Goal: Task Accomplishment & Management: Complete application form

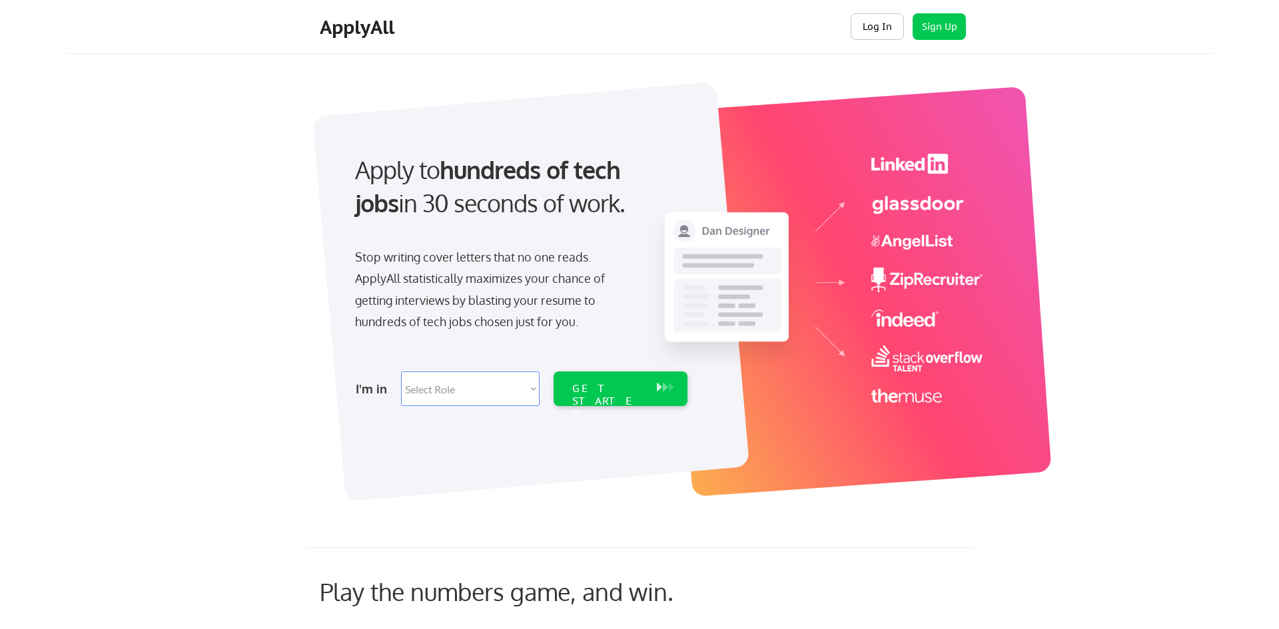
click at [886, 31] on button "Log In" at bounding box center [876, 26] width 53 height 27
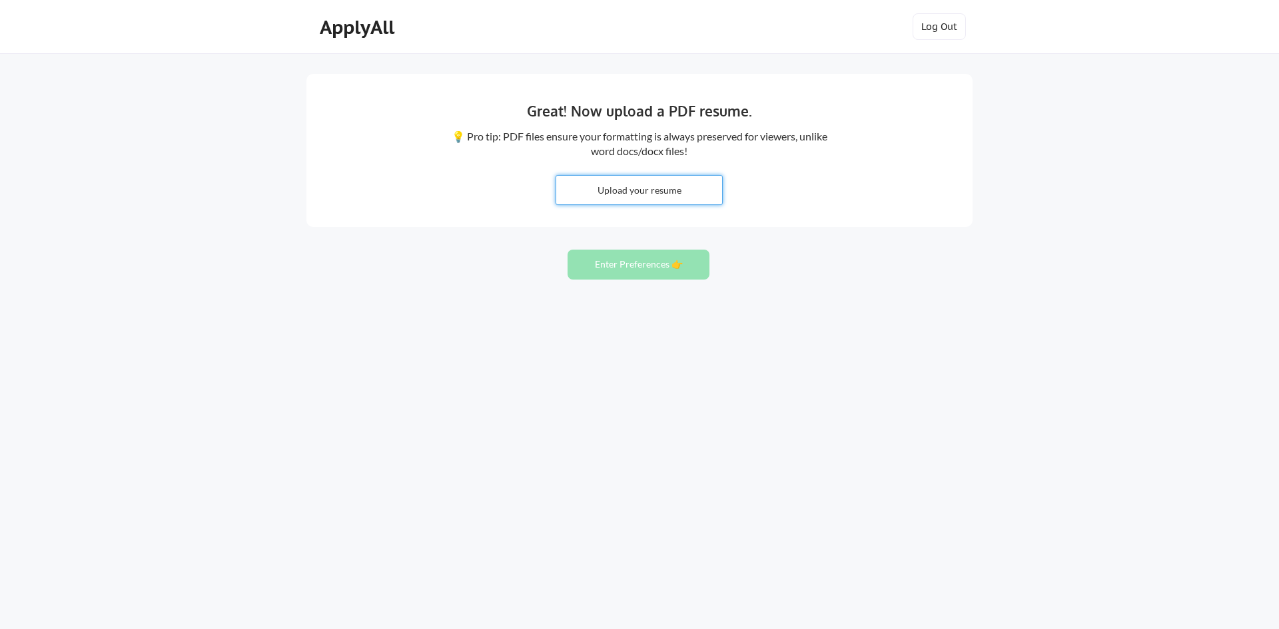
click at [679, 203] on input "file" at bounding box center [639, 190] width 166 height 29
type input "C:\fakepath\[PERSON_NAME] Resume 2025.3 (4).pdf"
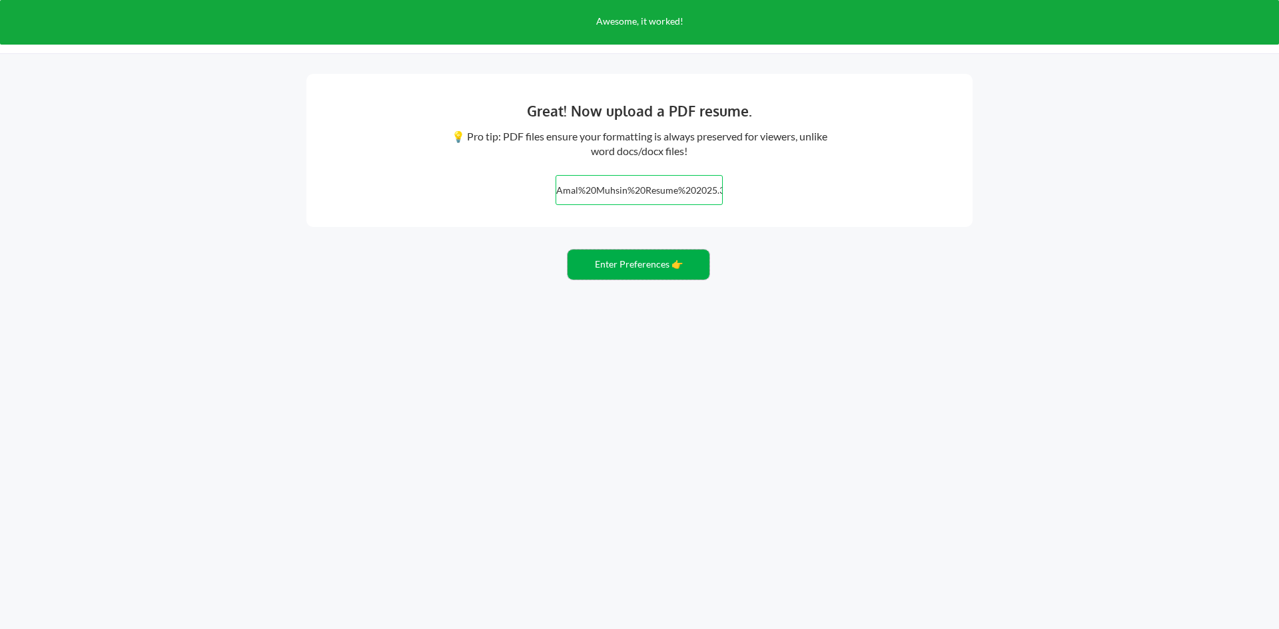
click at [642, 274] on button "Enter Preferences 👉" at bounding box center [638, 265] width 142 height 30
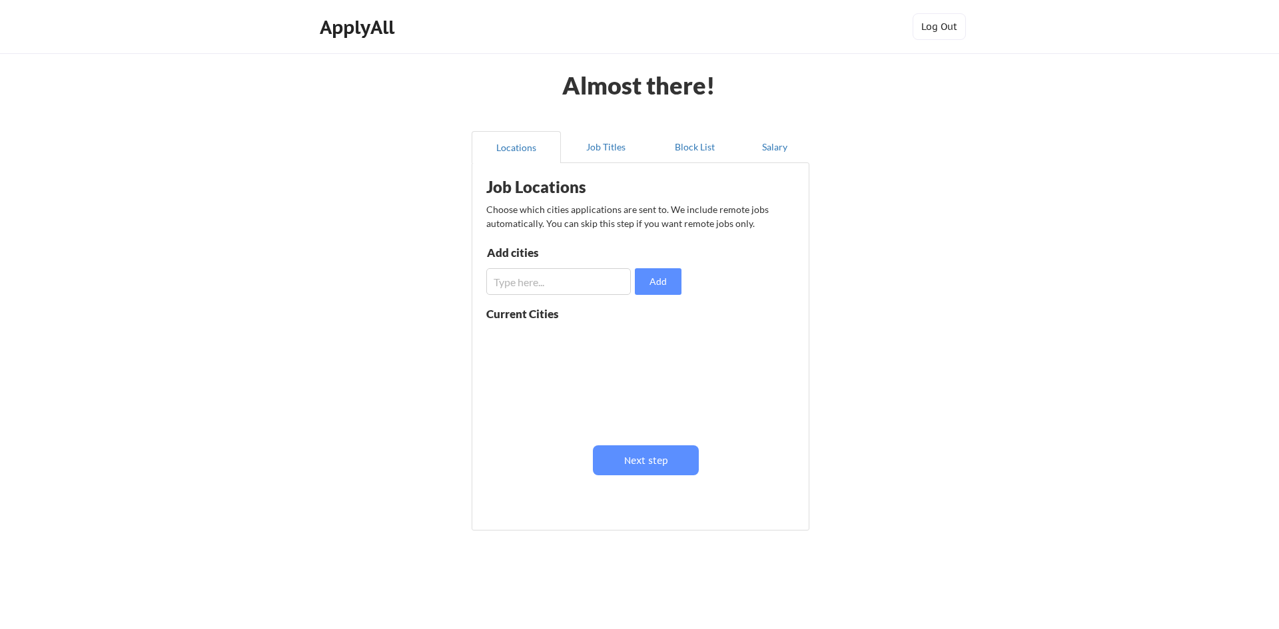
click at [599, 286] on input "input" at bounding box center [558, 281] width 144 height 27
type input "chicago"
click at [657, 284] on button "Add" at bounding box center [658, 281] width 47 height 27
click at [531, 342] on div "chicago" at bounding box center [529, 345] width 87 height 26
click at [519, 338] on div "chicago" at bounding box center [529, 345] width 87 height 26
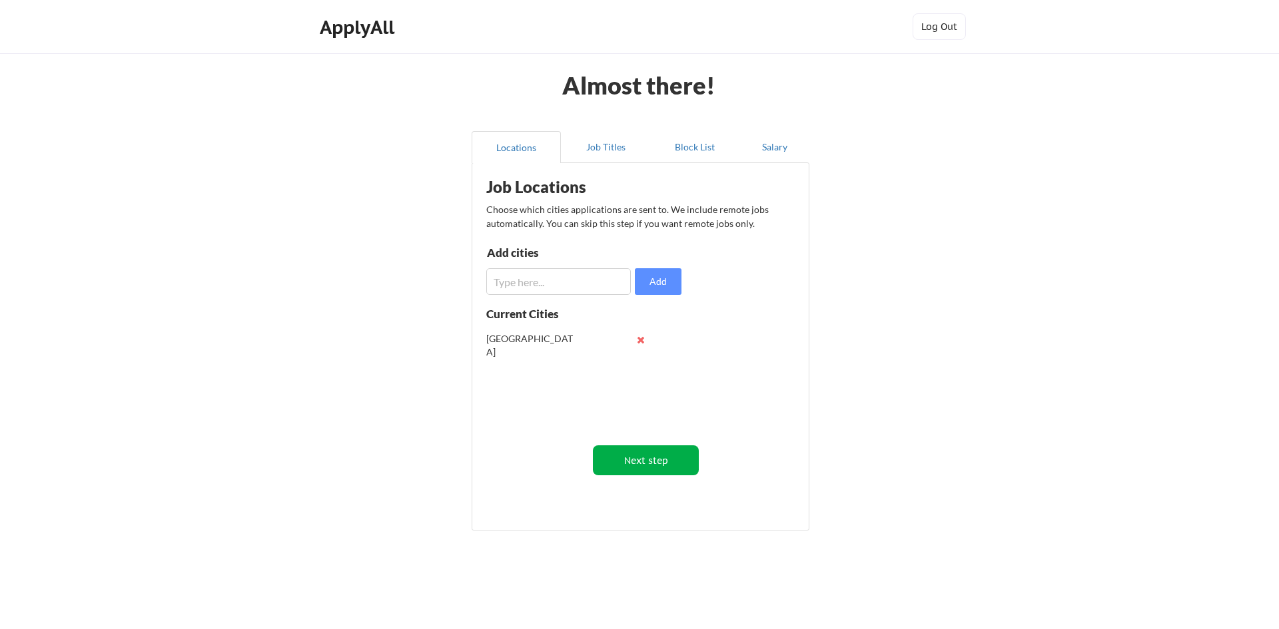
click at [658, 459] on button "Next step" at bounding box center [646, 460] width 106 height 30
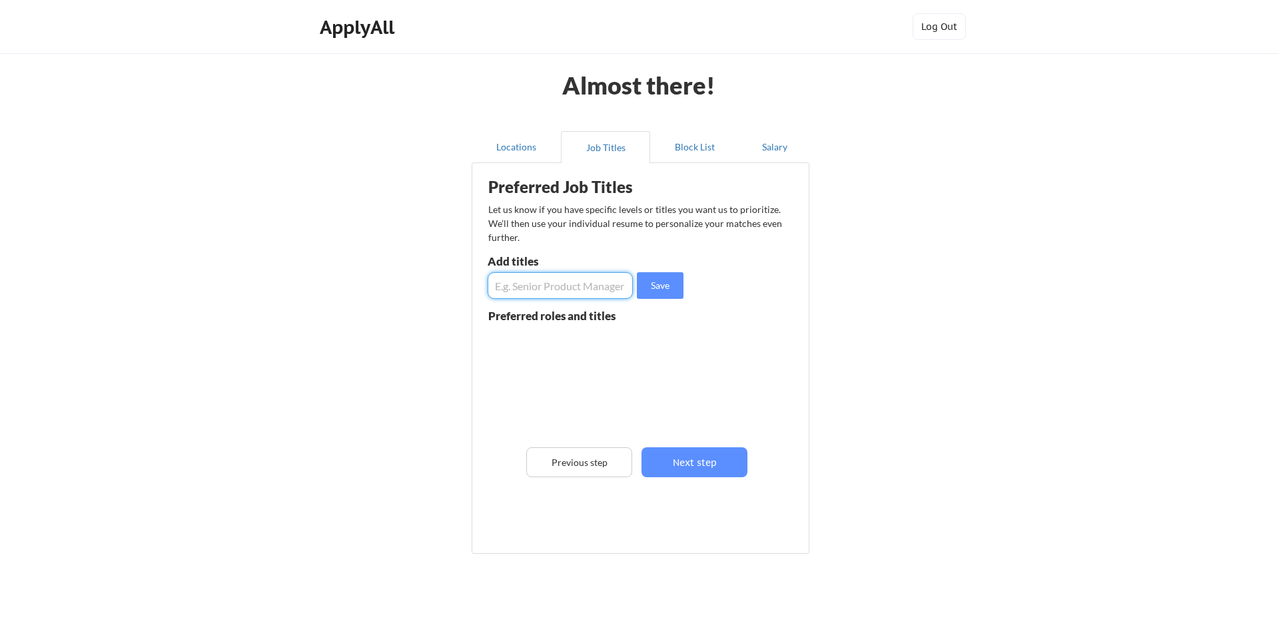
click at [575, 284] on input "input" at bounding box center [559, 285] width 145 height 27
type input "tech"
click at [659, 292] on button "Save" at bounding box center [660, 285] width 47 height 27
click at [595, 296] on input "input" at bounding box center [559, 285] width 145 height 27
type input "systems"
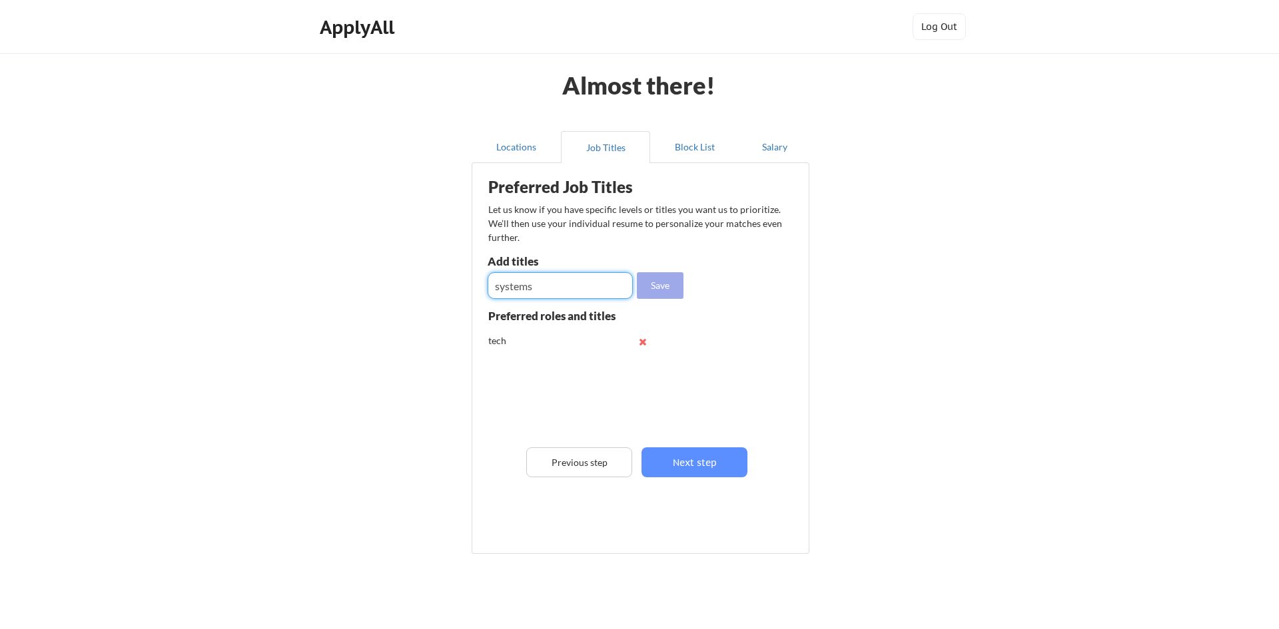
click at [666, 292] on button "Save" at bounding box center [660, 285] width 47 height 27
click at [558, 288] on input "input" at bounding box center [559, 285] width 145 height 27
type input "customer engineer"
click at [671, 288] on button "Save" at bounding box center [660, 285] width 47 height 27
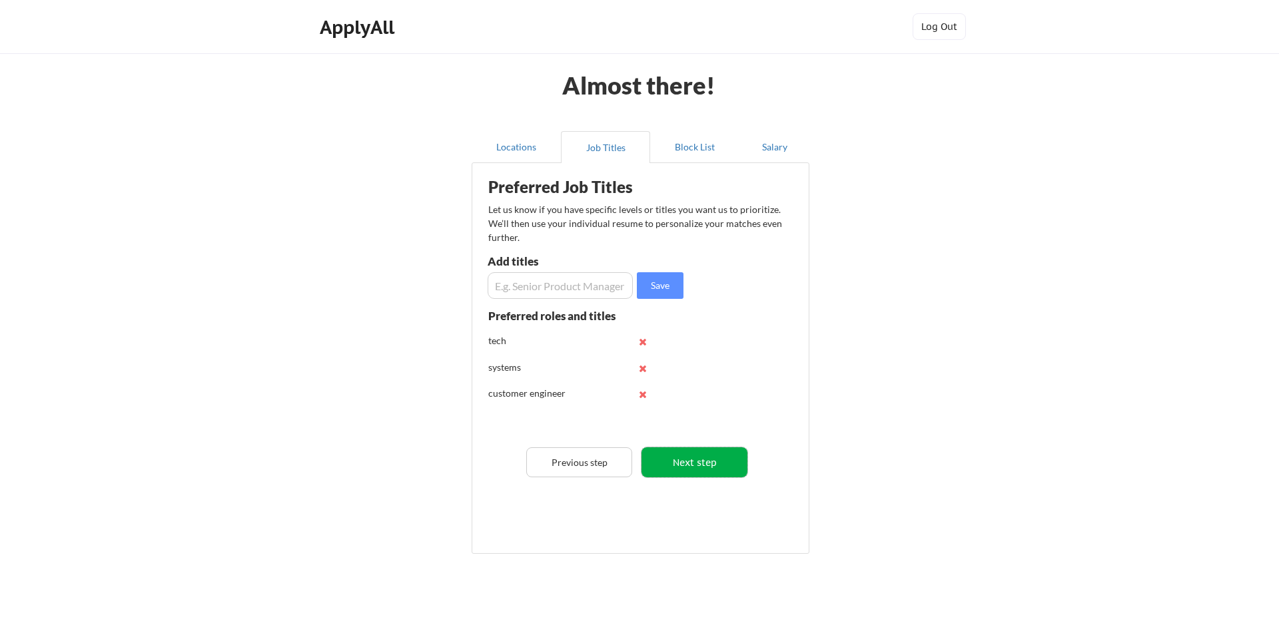
click at [702, 472] on button "Next step" at bounding box center [694, 462] width 106 height 30
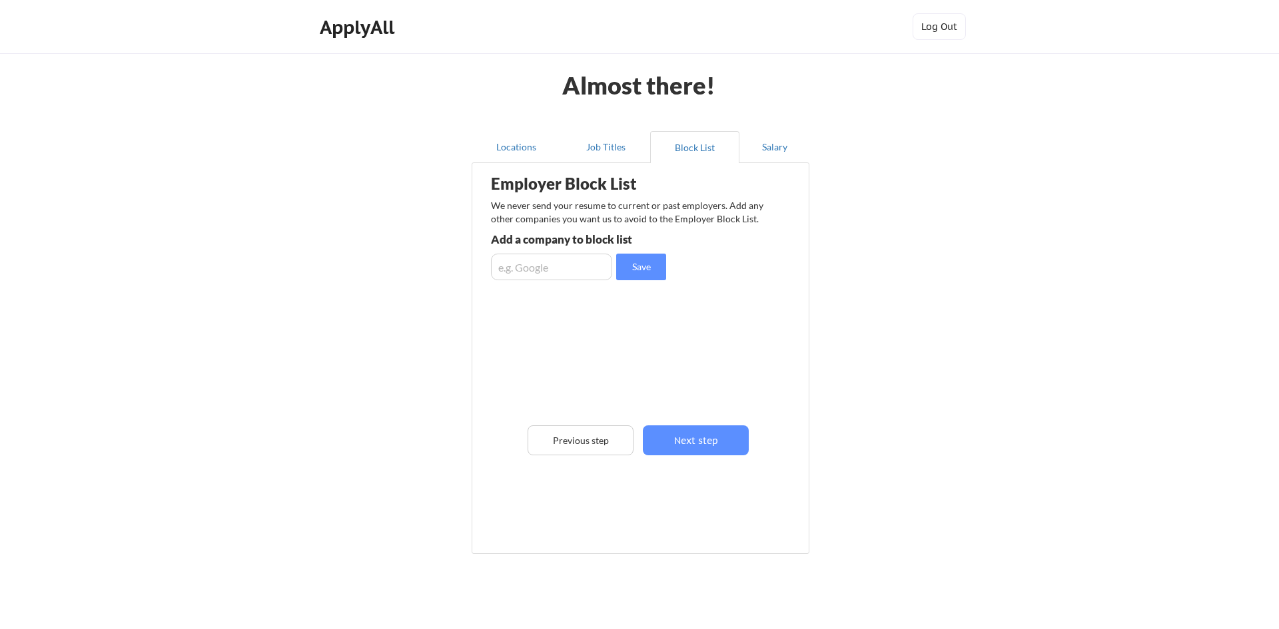
click at [543, 277] on input "input" at bounding box center [551, 267] width 121 height 27
type input "CDW"
click at [650, 274] on button "Save" at bounding box center [641, 267] width 50 height 27
click at [684, 441] on button "Next step" at bounding box center [696, 441] width 106 height 30
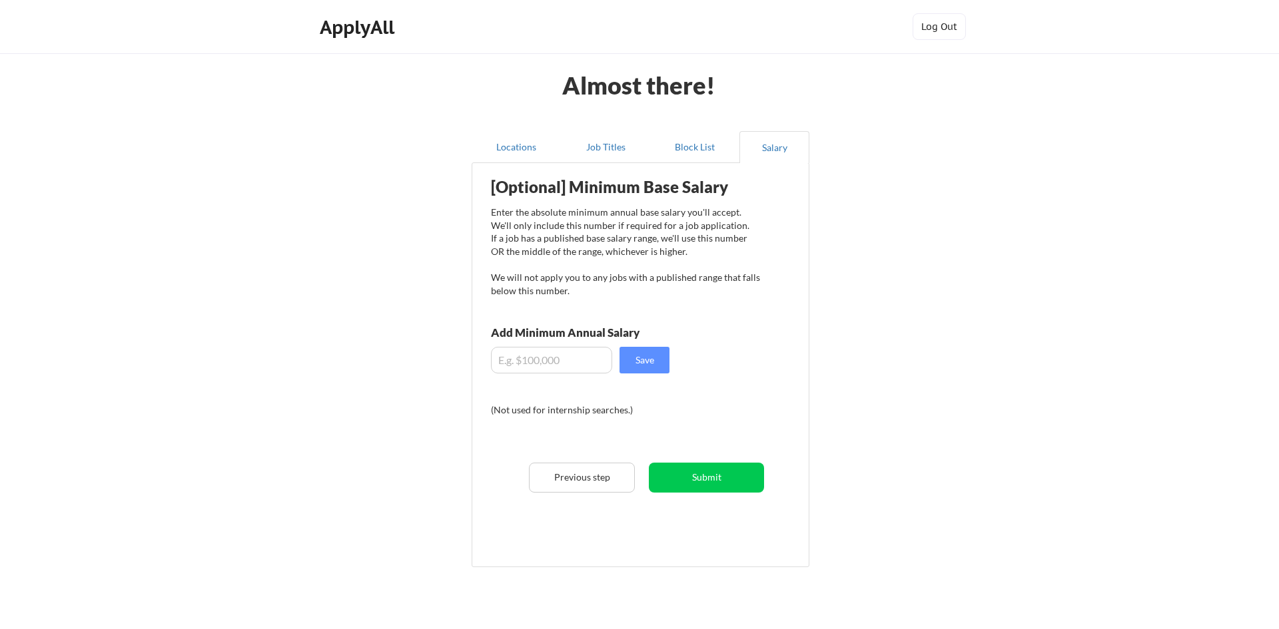
click at [569, 362] on input "input" at bounding box center [551, 360] width 121 height 27
type input "$100"
click at [685, 466] on button "Submit" at bounding box center [706, 478] width 115 height 30
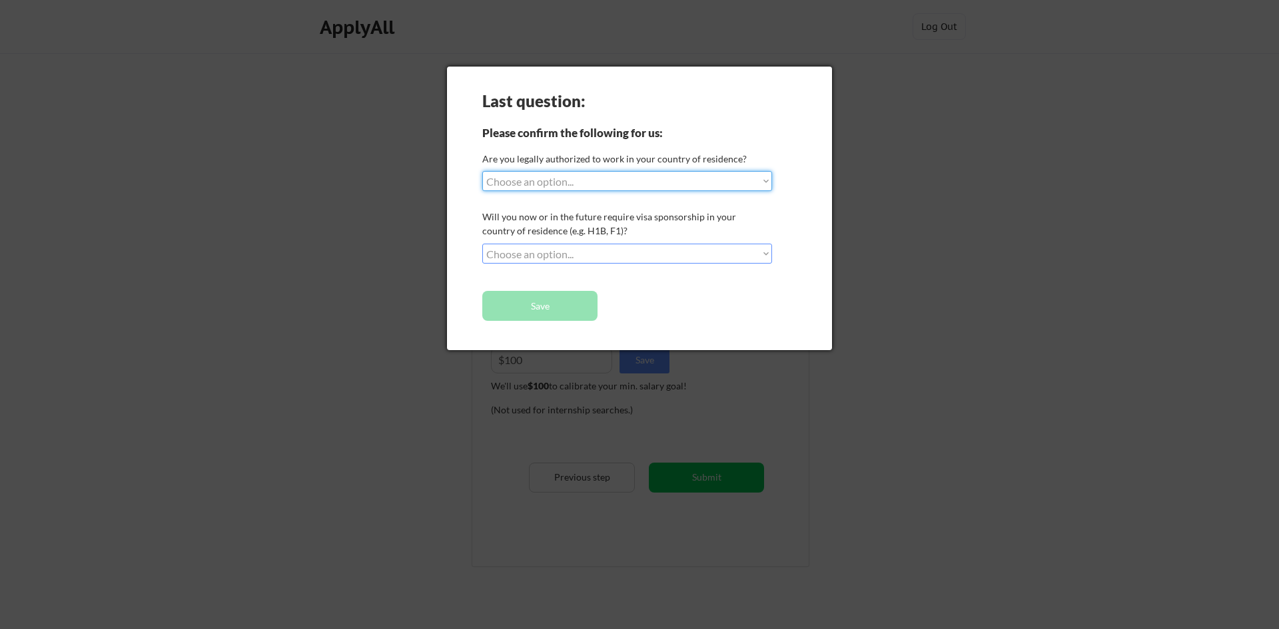
click at [576, 184] on select "Choose an option... Yes, I am a US Citizen Yes, I am a Canadian Citizen Yes, I …" at bounding box center [627, 181] width 290 height 20
select select ""yes__i_am_a_us_citizen""
click at [482, 171] on select "Choose an option... Yes, I am a US Citizen Yes, I am a Canadian Citizen Yes, I …" at bounding box center [627, 181] width 290 height 20
click at [550, 255] on select "Choose an option... No, I will not need sponsorship Yes, I will need sponsorship" at bounding box center [627, 254] width 290 height 20
select select ""no__i_will_not_need_sponsorship""
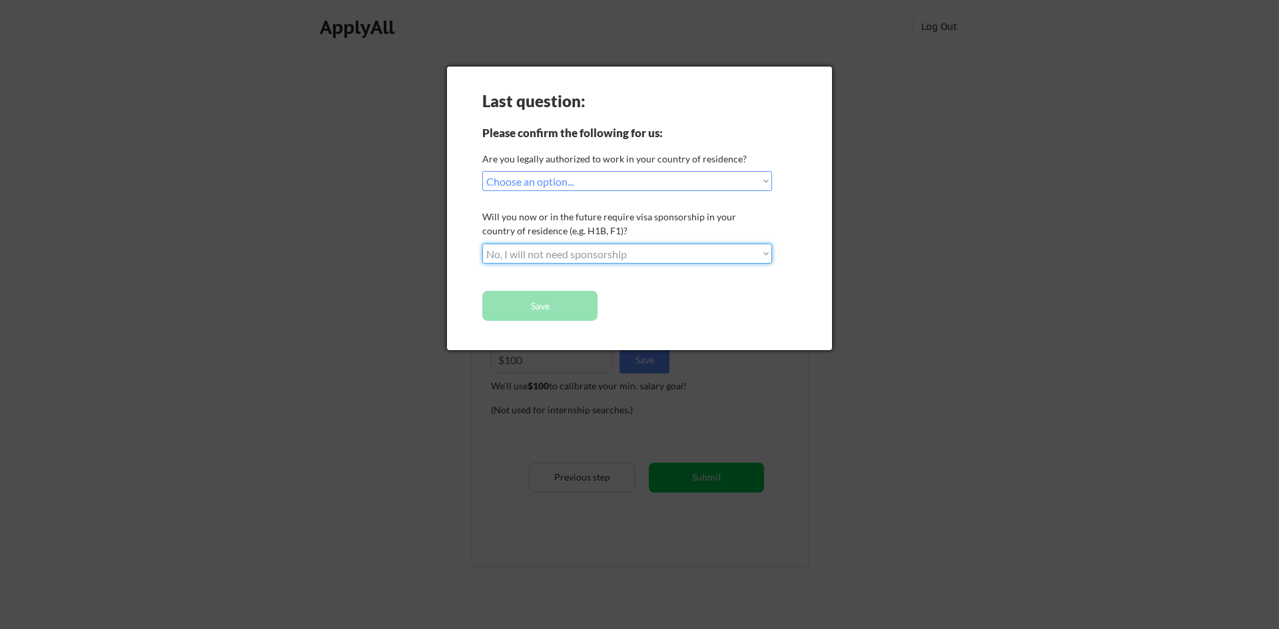
click at [482, 244] on select "Choose an option... No, I will not need sponsorship Yes, I will need sponsorship" at bounding box center [627, 254] width 290 height 20
click at [581, 312] on button "Save" at bounding box center [539, 306] width 115 height 30
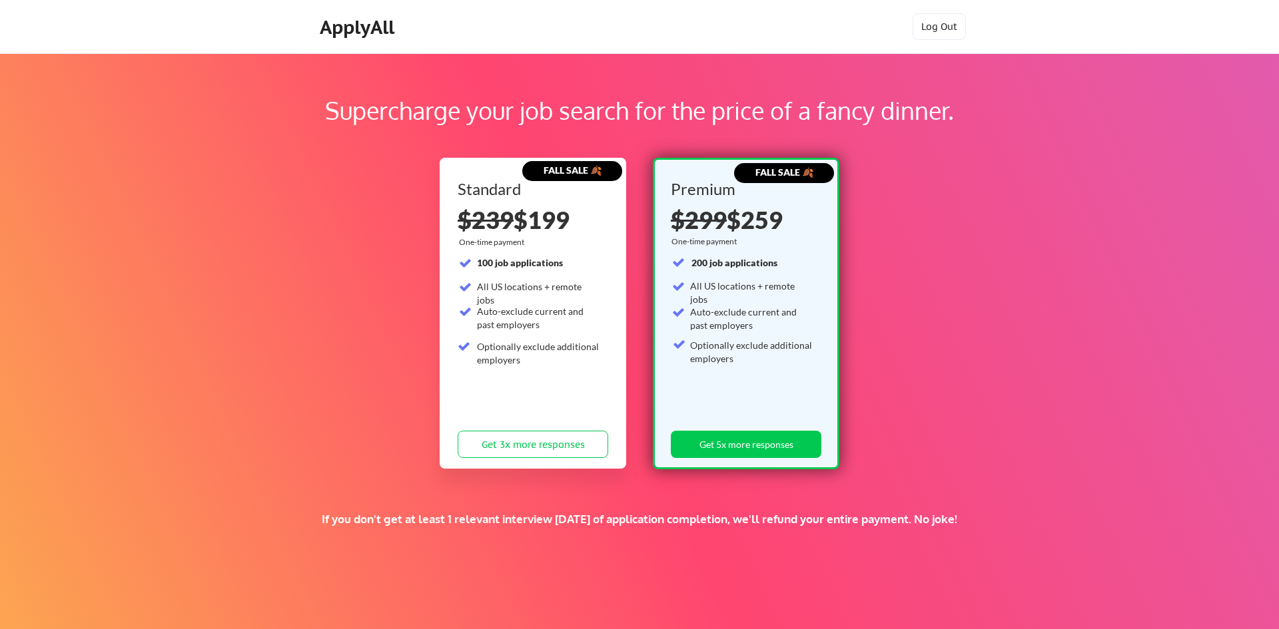
click at [386, 553] on div "If you don't get at least 1 relevant interview within 1 month of application co…" at bounding box center [639, 536] width 816 height 49
click at [525, 447] on button "Get 3x more responses" at bounding box center [532, 444] width 150 height 27
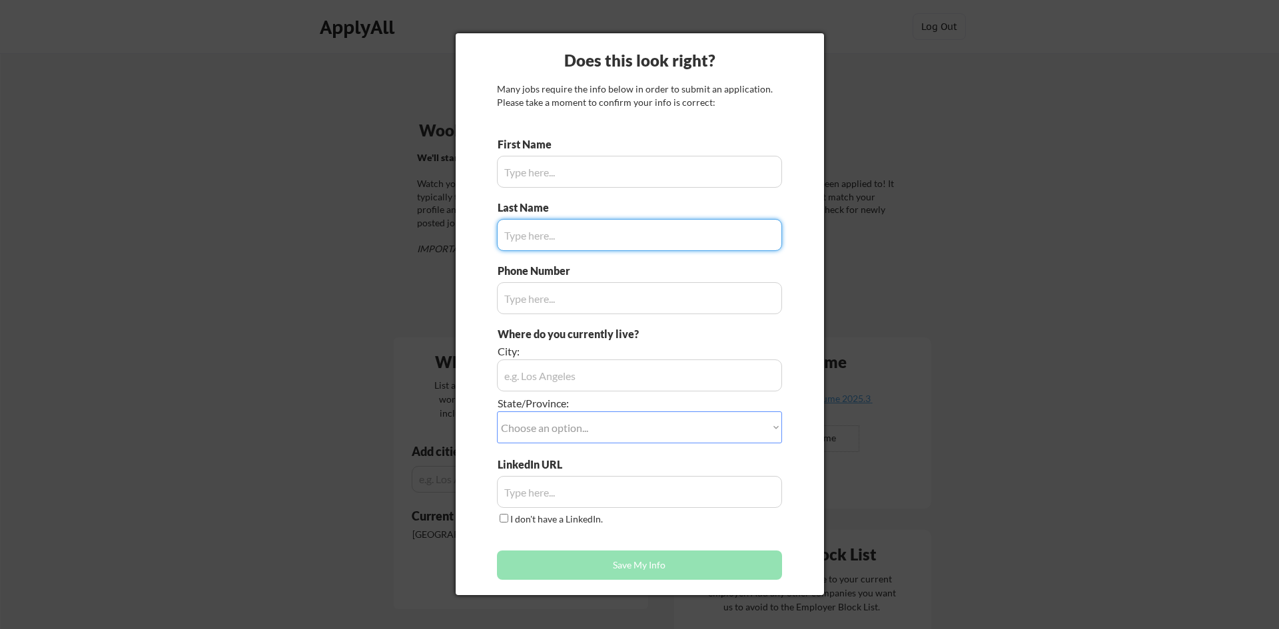
type input "Amal"
type input "815.793.6350"
type input "[GEOGRAPHIC_DATA] [GEOGRAPHIC_DATA]"
type input "Muhsin"
click at [713, 434] on select "Choose an option... Other/Not Applicable [US_STATE] [US_STATE] [GEOGRAPHIC_DATA…" at bounding box center [639, 428] width 285 height 32
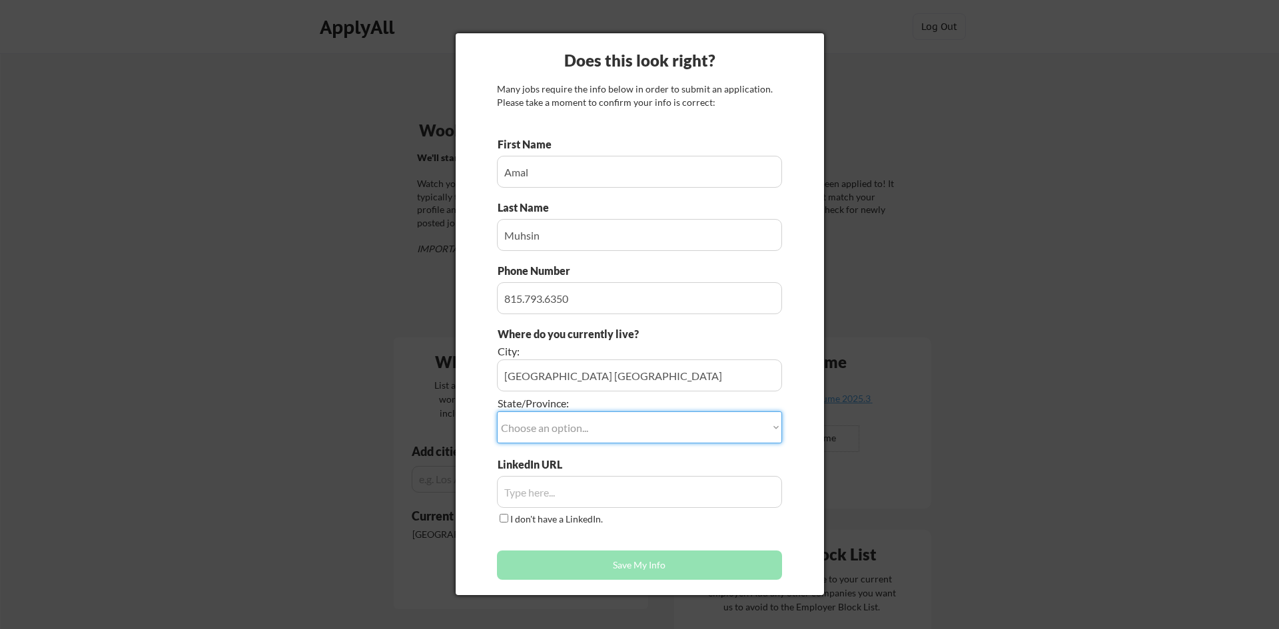
select select ""[US_STATE]""
click at [497, 412] on select "Choose an option... Other/Not Applicable [US_STATE] [US_STATE] [GEOGRAPHIC_DATA…" at bounding box center [639, 428] width 285 height 32
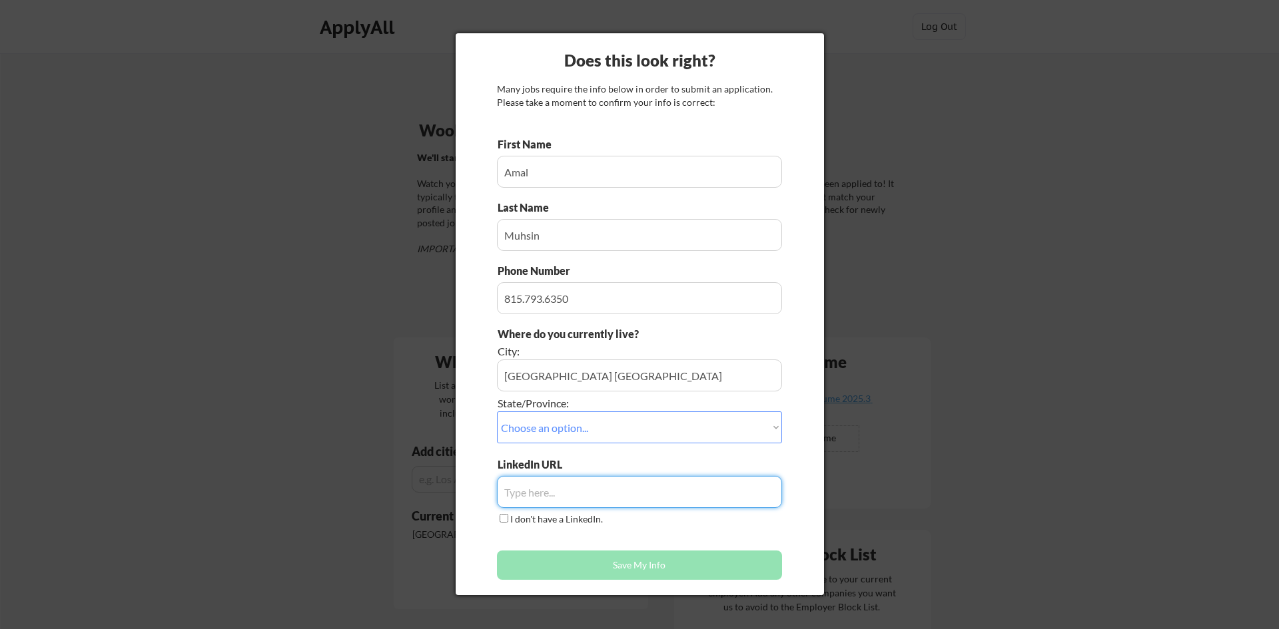
click at [704, 496] on input "input" at bounding box center [639, 492] width 285 height 32
paste input "[URL][DOMAIN_NAME][PERSON_NAME]"
type input "[URL][DOMAIN_NAME][PERSON_NAME]"
click at [626, 519] on div "LinkedIn URL I don't have a LinkedIn." at bounding box center [639, 492] width 285 height 70
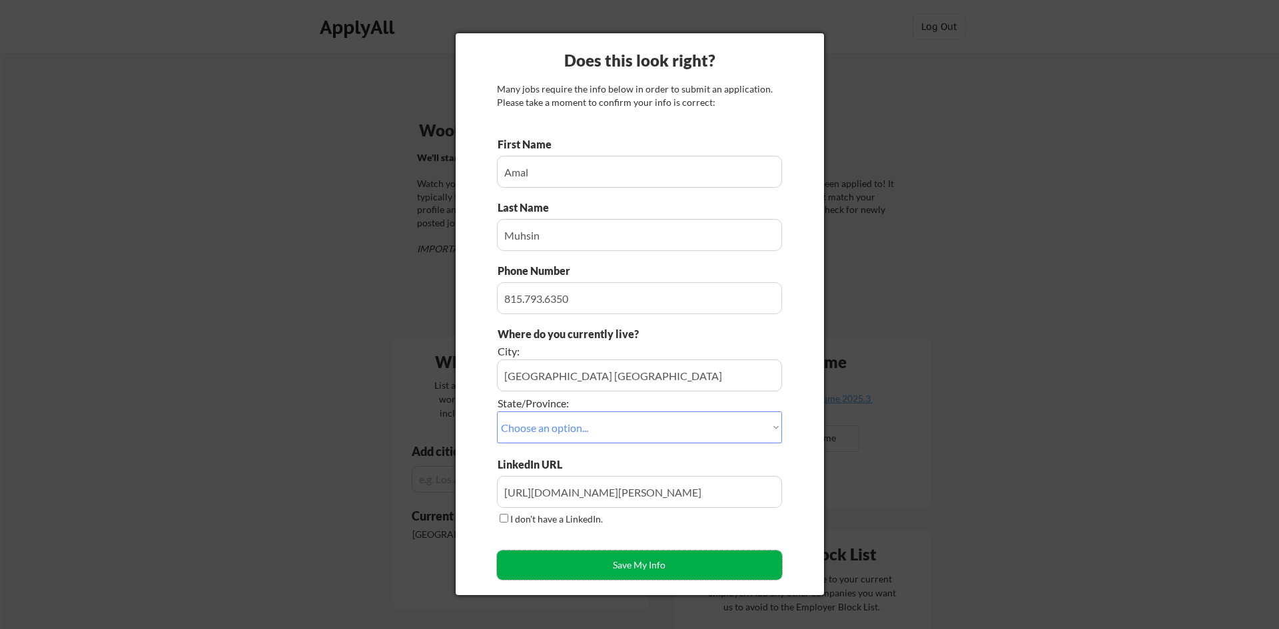
click at [632, 559] on button "Save My Info" at bounding box center [639, 565] width 285 height 29
type input "[GEOGRAPHIC_DATA] [GEOGRAPHIC_DATA], [US_STATE]"
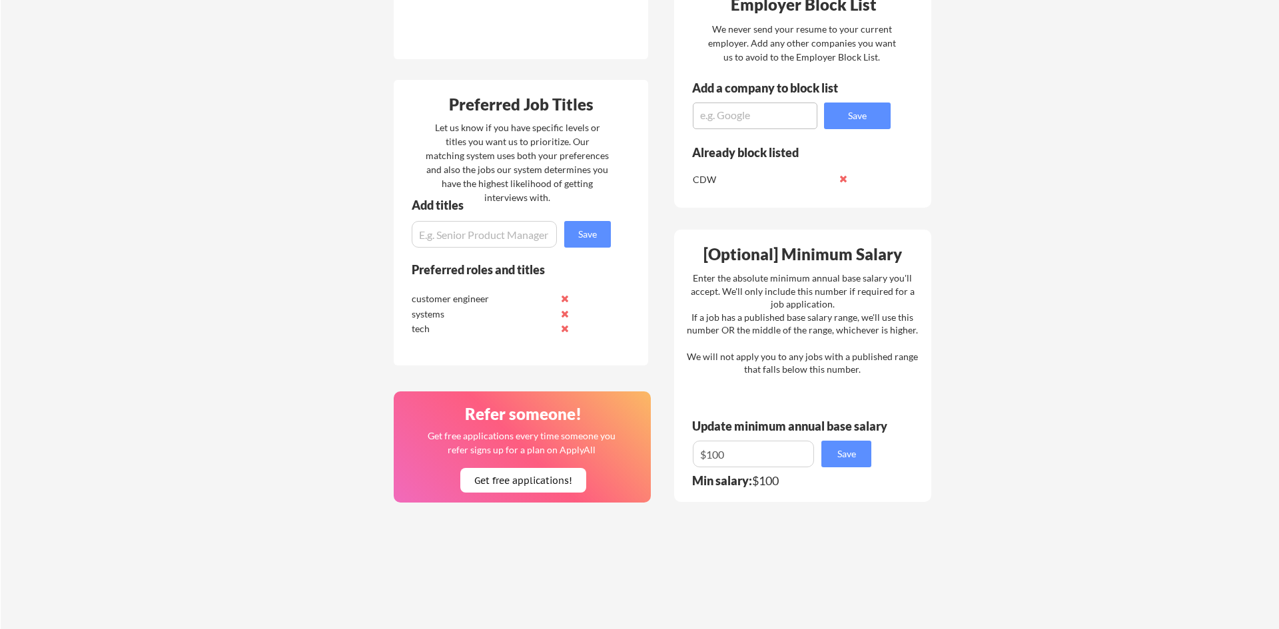
scroll to position [579, 0]
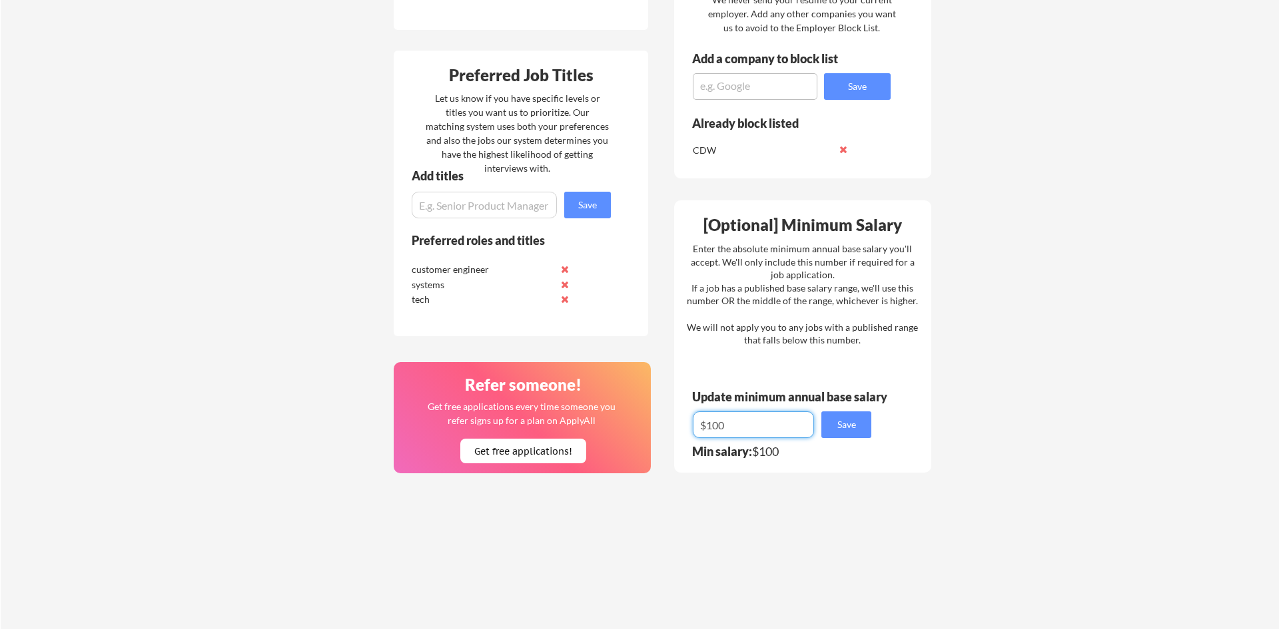
click at [730, 422] on input "input" at bounding box center [753, 425] width 121 height 27
type input "$100,000"
click at [844, 419] on button "Save" at bounding box center [846, 425] width 50 height 27
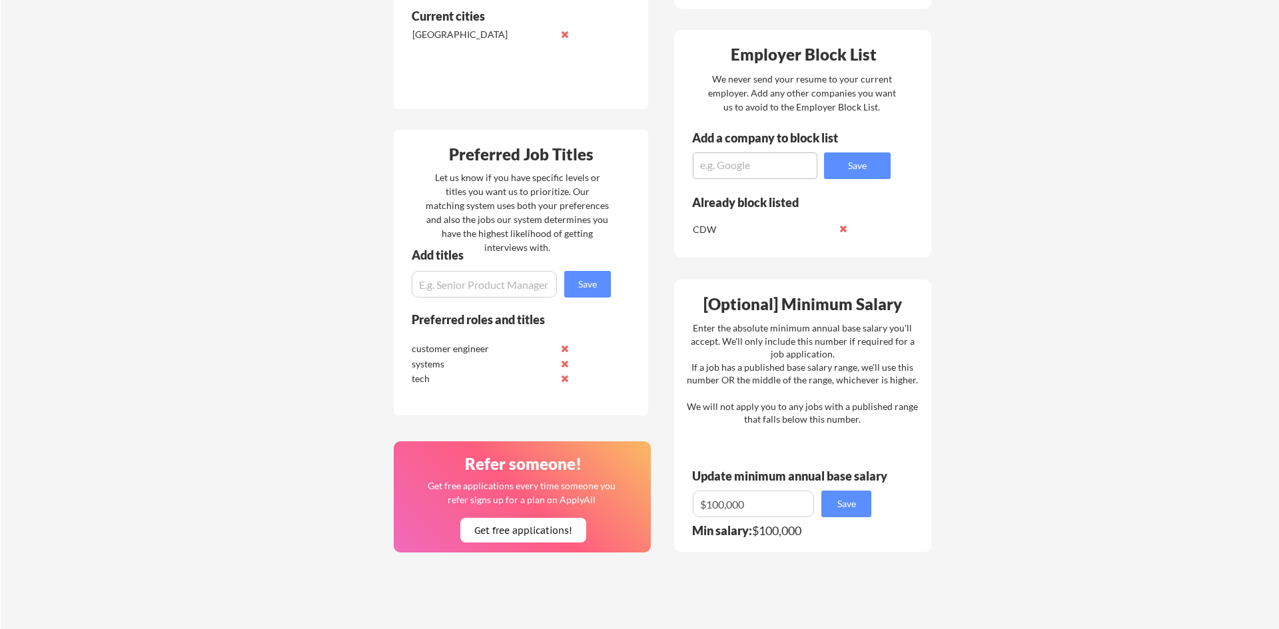
scroll to position [494, 0]
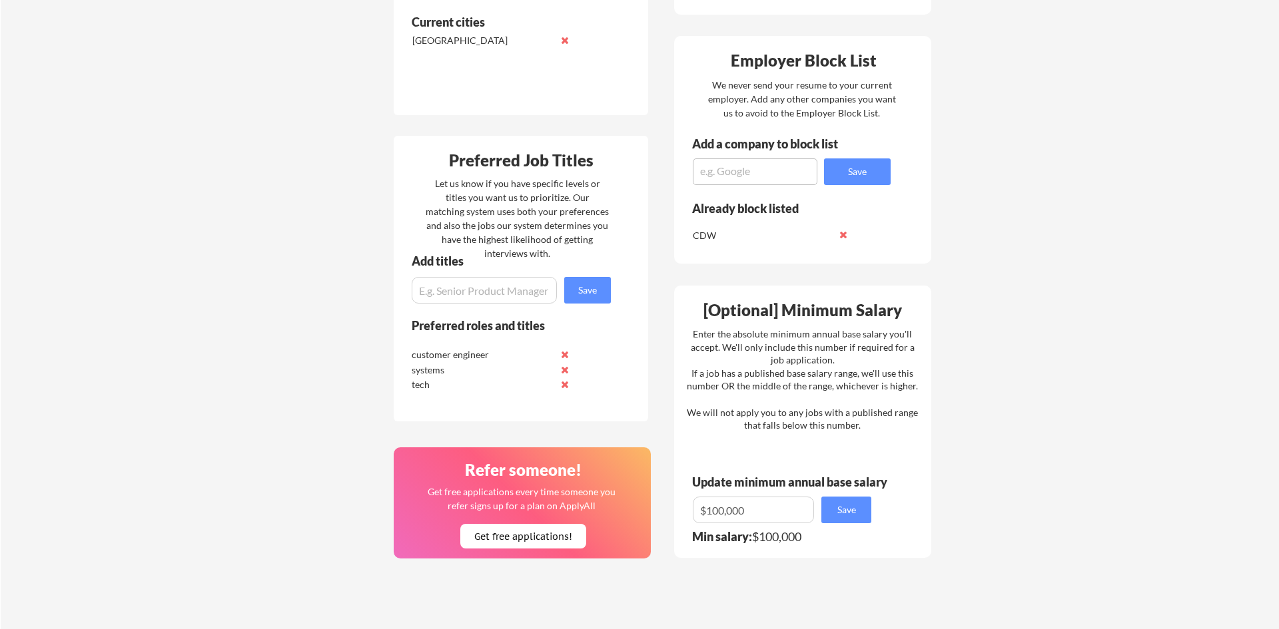
click at [861, 356] on div "Enter the absolute minimum annual base salary you'll accept. We'll only include…" at bounding box center [802, 380] width 231 height 105
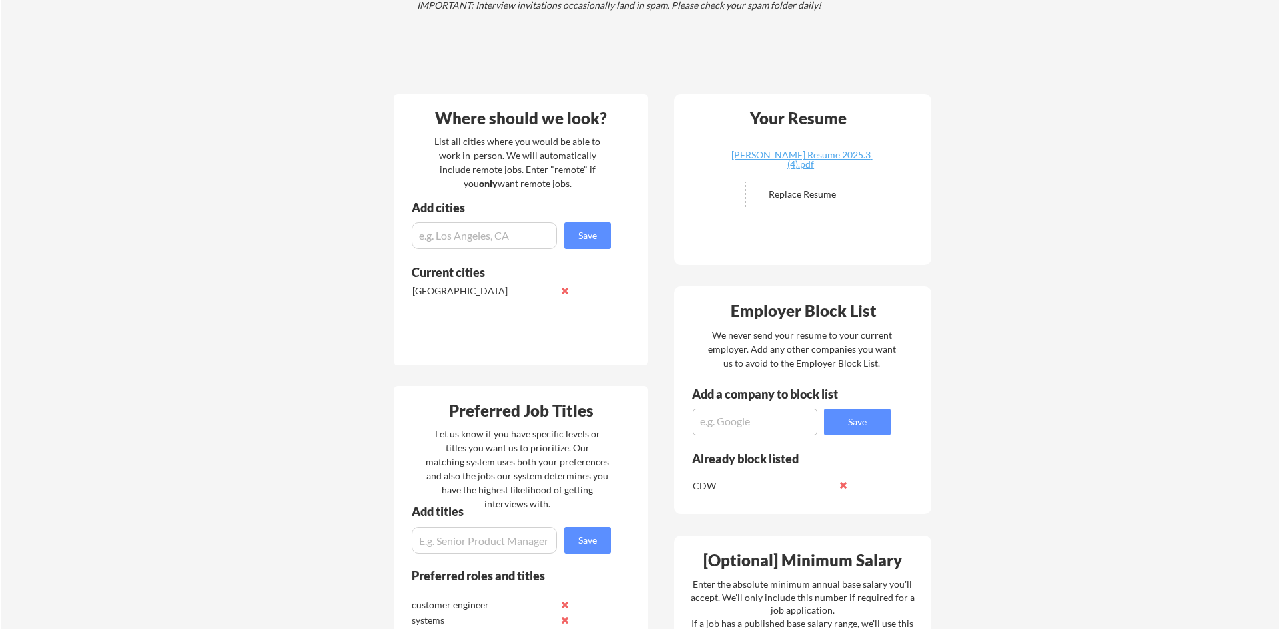
scroll to position [0, 0]
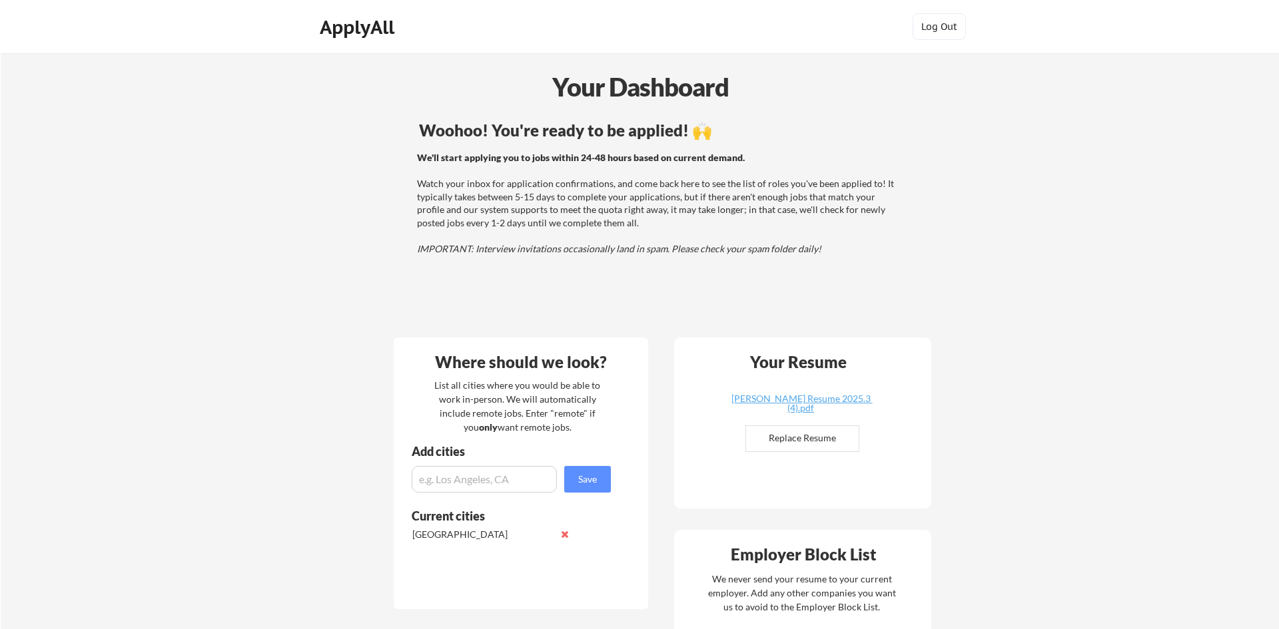
click at [615, 145] on div "Woohoo! You're ready to be applied! 🙌 We'll start applying you to jobs within 2…" at bounding box center [658, 222] width 537 height 212
click at [353, 29] on div "ApplyAll" at bounding box center [359, 27] width 79 height 23
click at [703, 135] on div "Woohoo! You're ready to be applied! 🙌" at bounding box center [659, 131] width 480 height 16
click at [653, 84] on div "Your Dashboard" at bounding box center [639, 87] width 1277 height 38
click at [332, 28] on div "ApplyAll" at bounding box center [359, 27] width 79 height 23
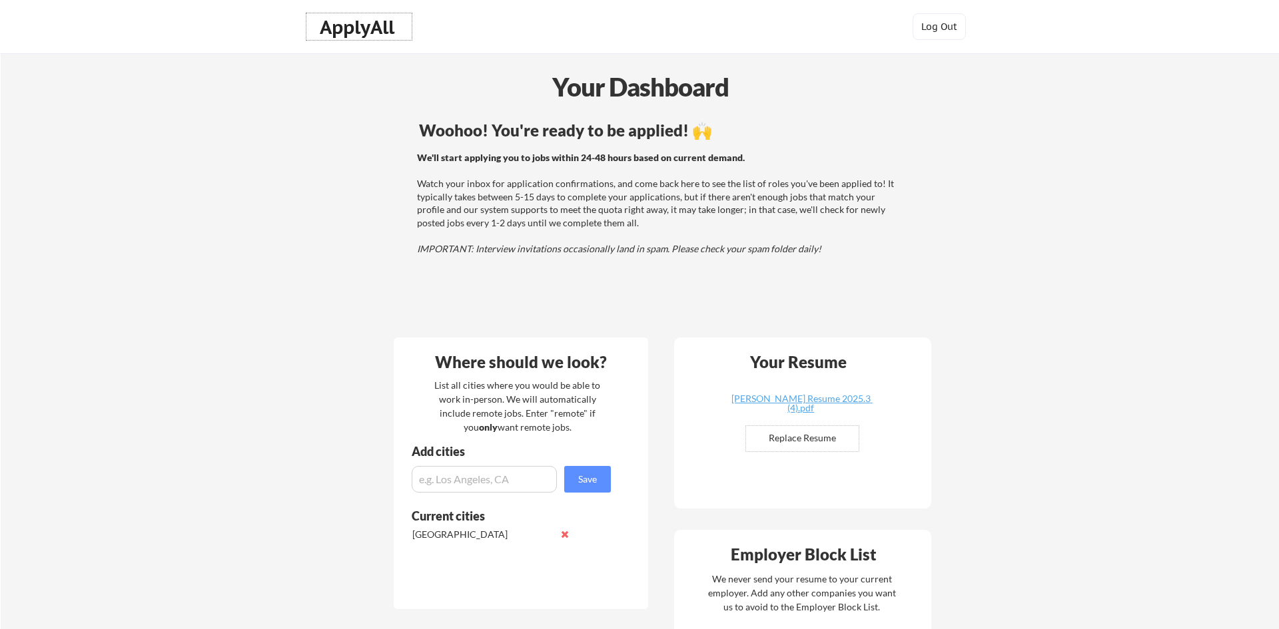
click at [640, 116] on div "Woohoo! You're ready to be applied! 🙌 We'll start applying you to jobs within 2…" at bounding box center [658, 222] width 537 height 212
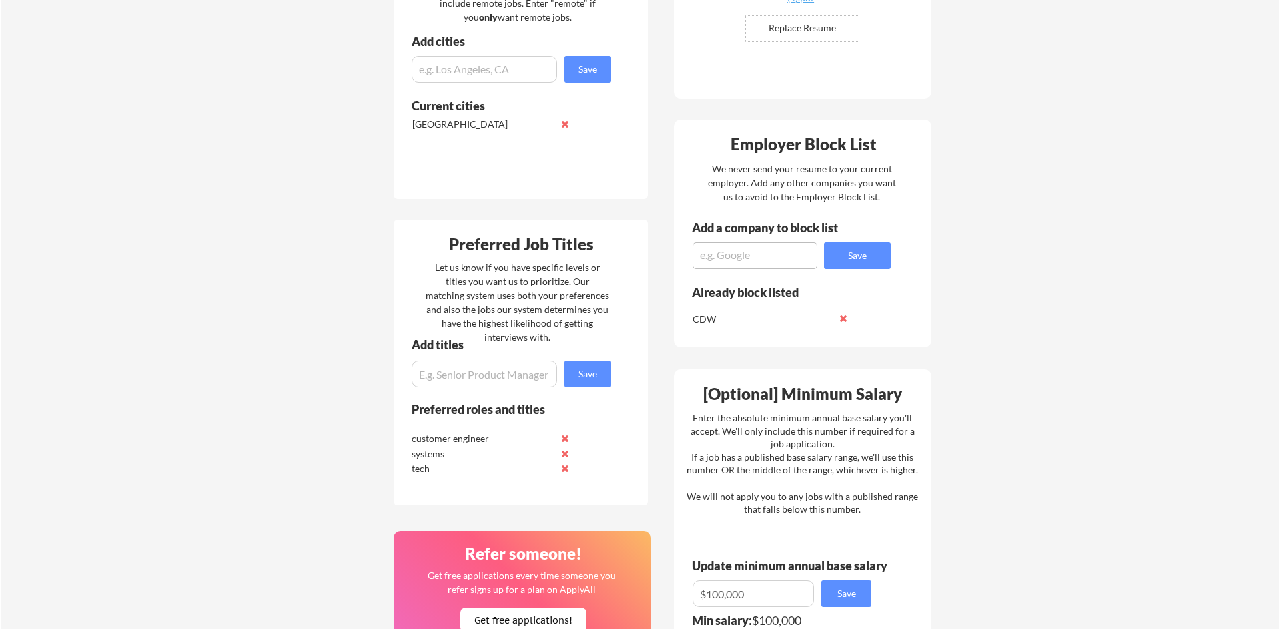
scroll to position [412, 0]
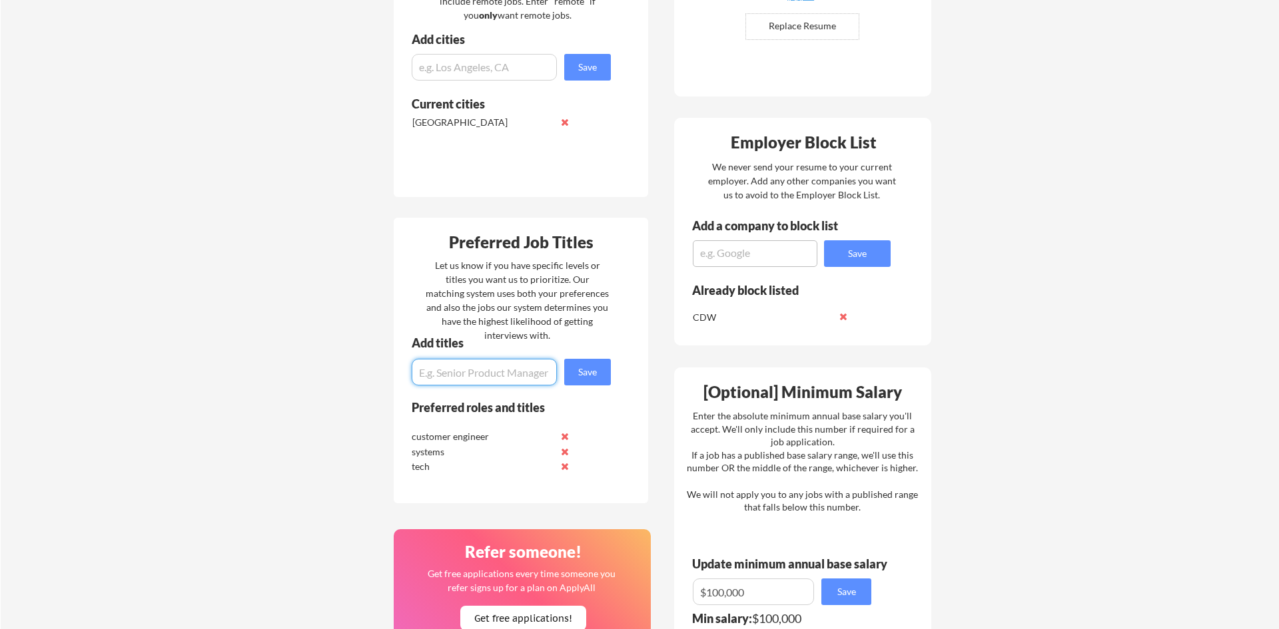
click at [476, 373] on input "input" at bounding box center [484, 372] width 145 height 27
type input "solutions architect"
click at [600, 372] on button "Save" at bounding box center [587, 372] width 47 height 27
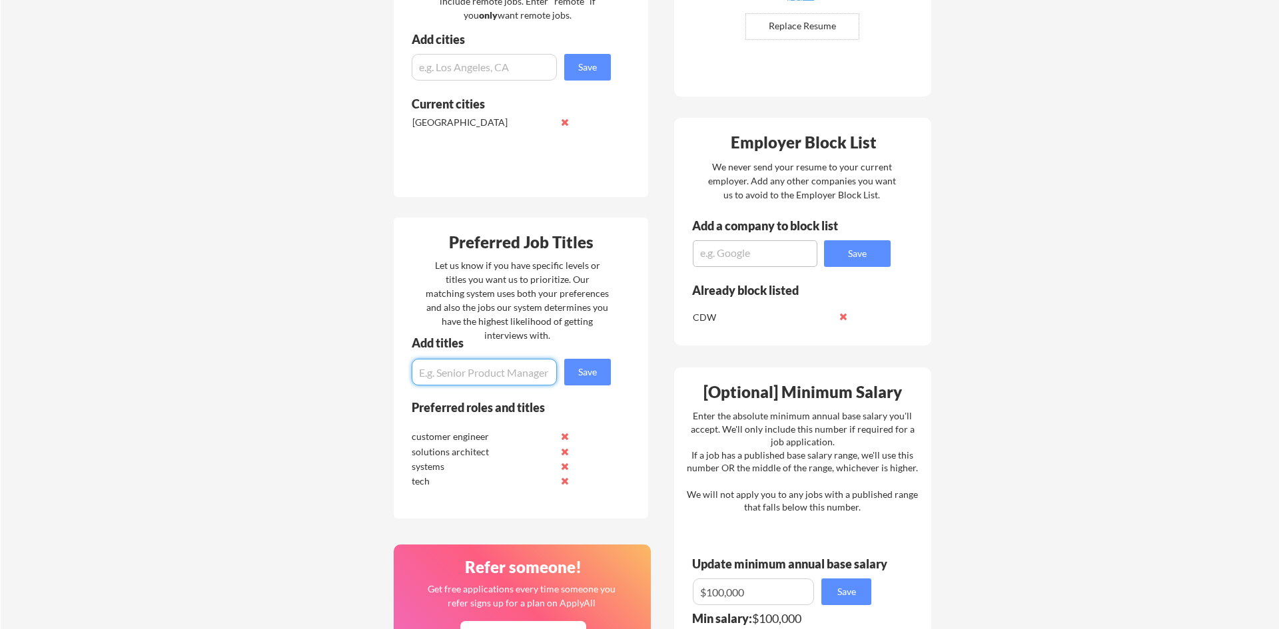
click at [523, 380] on input "input" at bounding box center [484, 372] width 145 height 27
type input "field solutions architect"
click at [587, 374] on button "Save" at bounding box center [587, 372] width 47 height 27
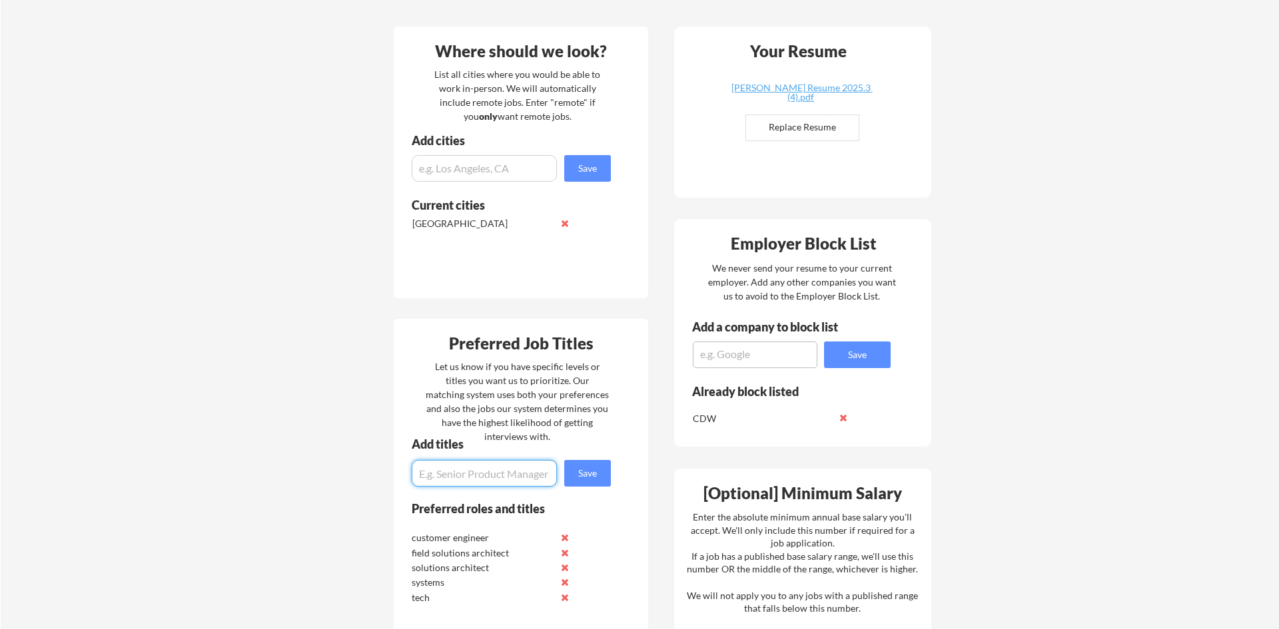
scroll to position [294, 0]
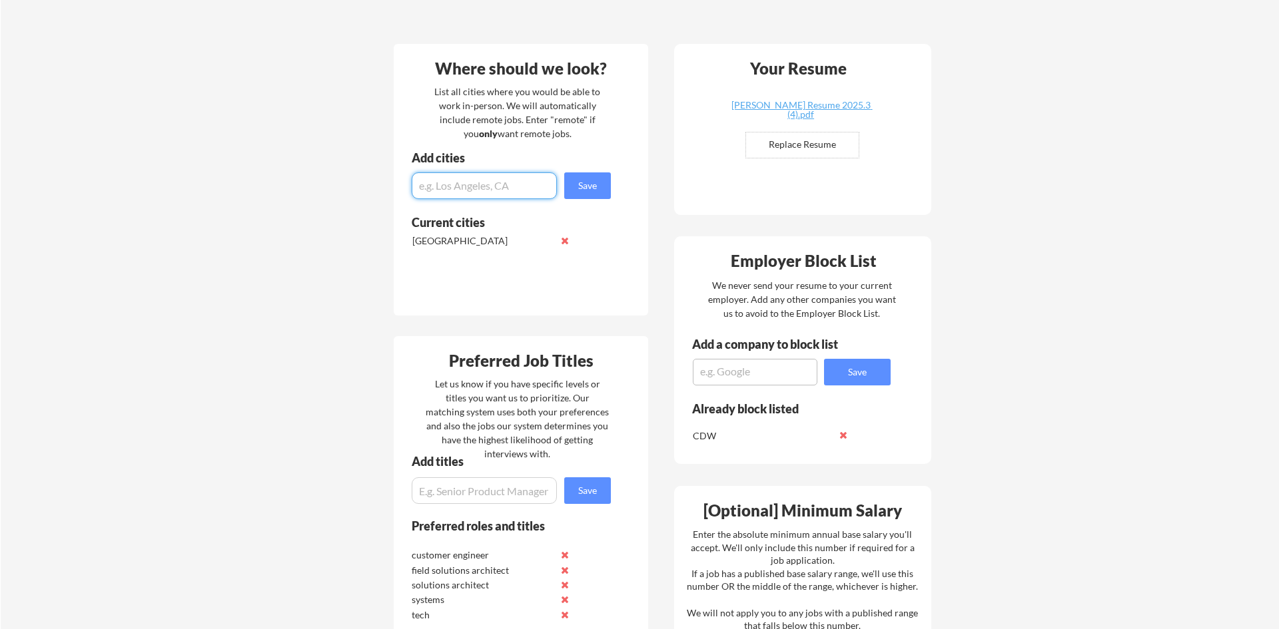
click at [520, 196] on input "input" at bounding box center [484, 185] width 145 height 27
type input "remote"
click at [574, 184] on button "Save" at bounding box center [587, 185] width 47 height 27
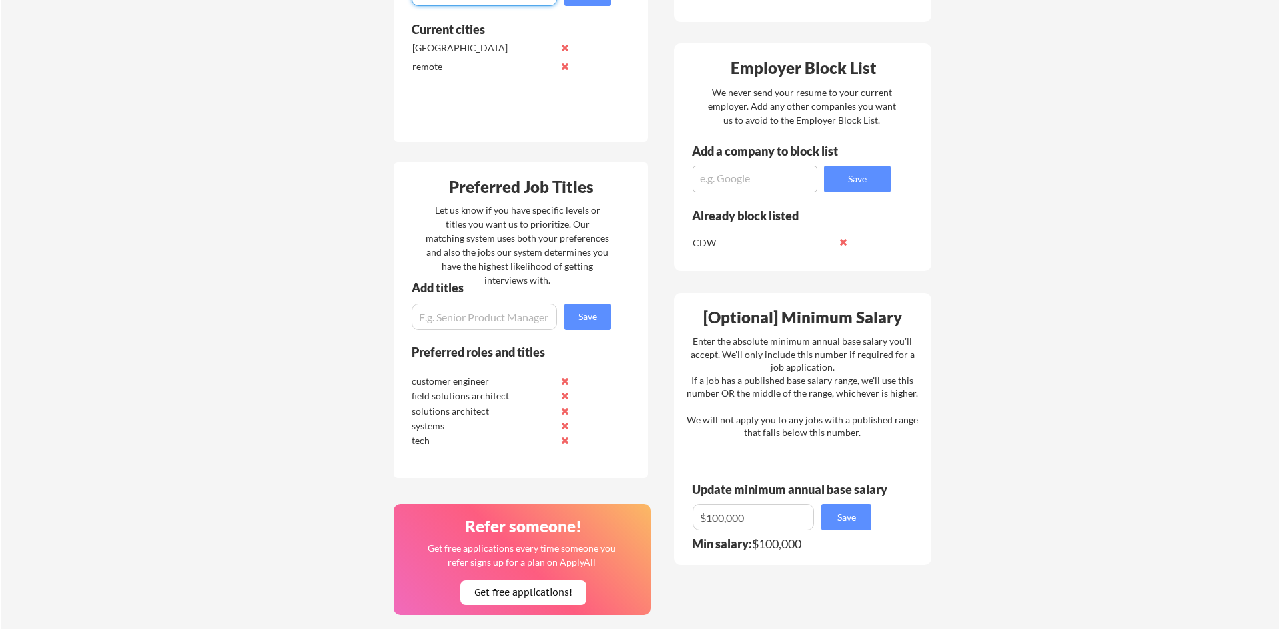
scroll to position [491, 0]
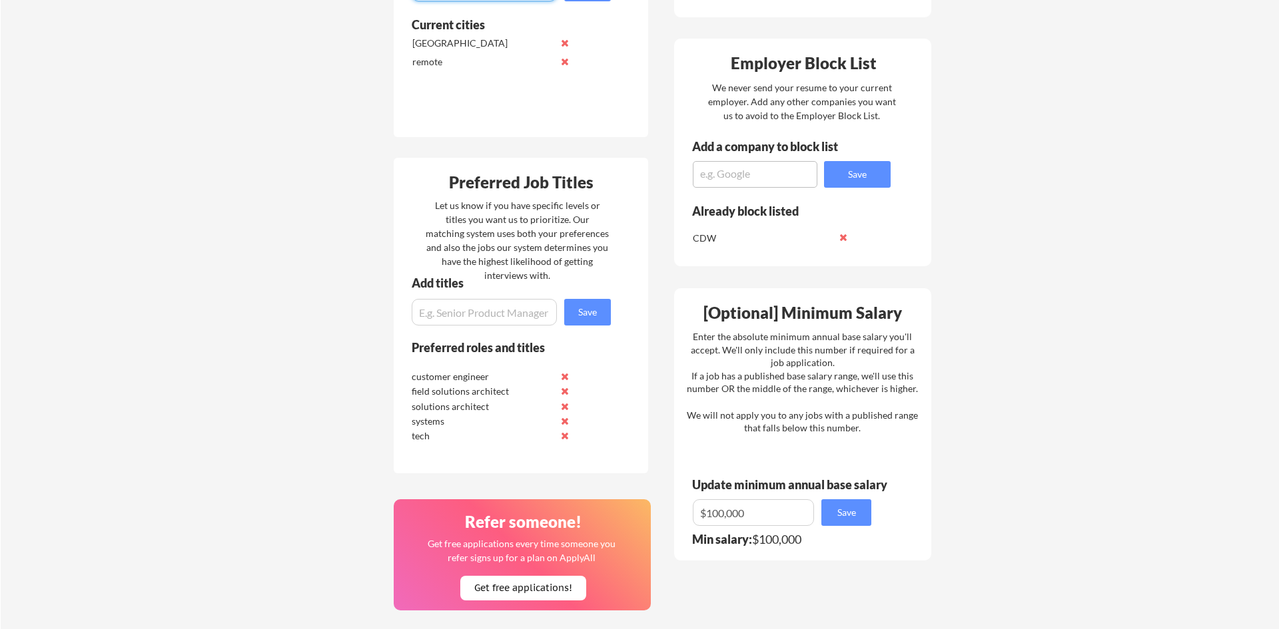
click at [476, 294] on div "Add titles" at bounding box center [506, 287] width 224 height 21
click at [472, 313] on input "input" at bounding box center [484, 312] width 145 height 27
type input "project engineer"
click at [589, 308] on button "Save" at bounding box center [587, 312] width 47 height 27
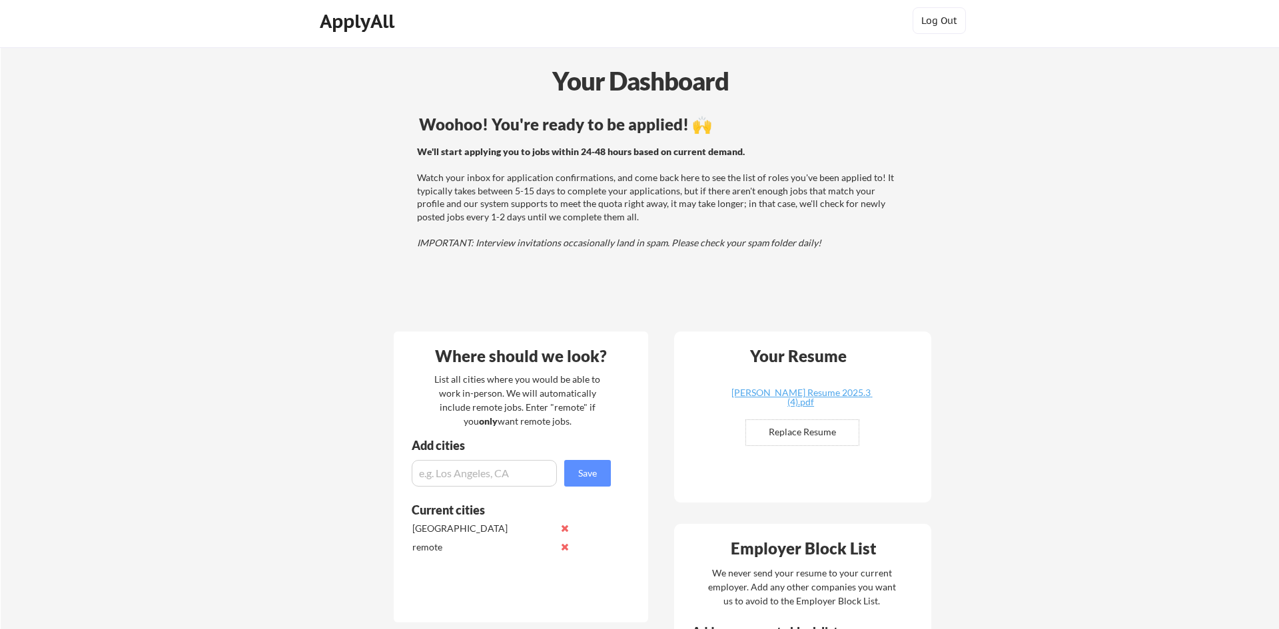
scroll to position [0, 0]
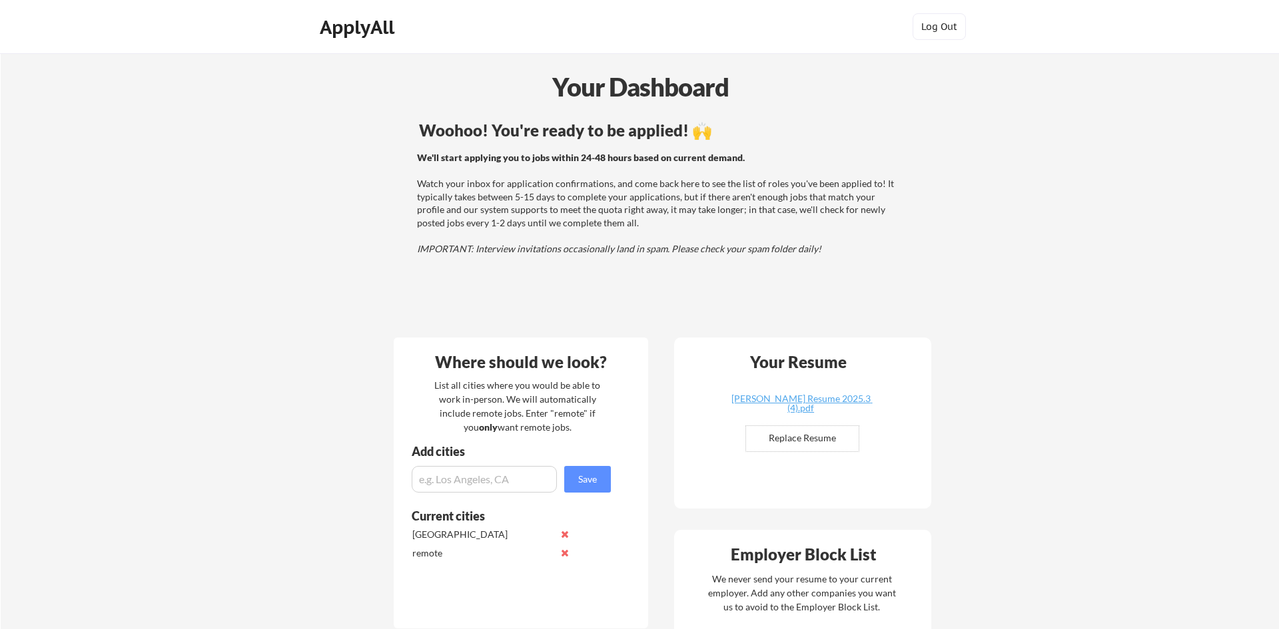
click at [558, 296] on div "Woohoo! You're ready to be applied! 🙌 We'll start applying you to jobs within 2…" at bounding box center [658, 222] width 537 height 212
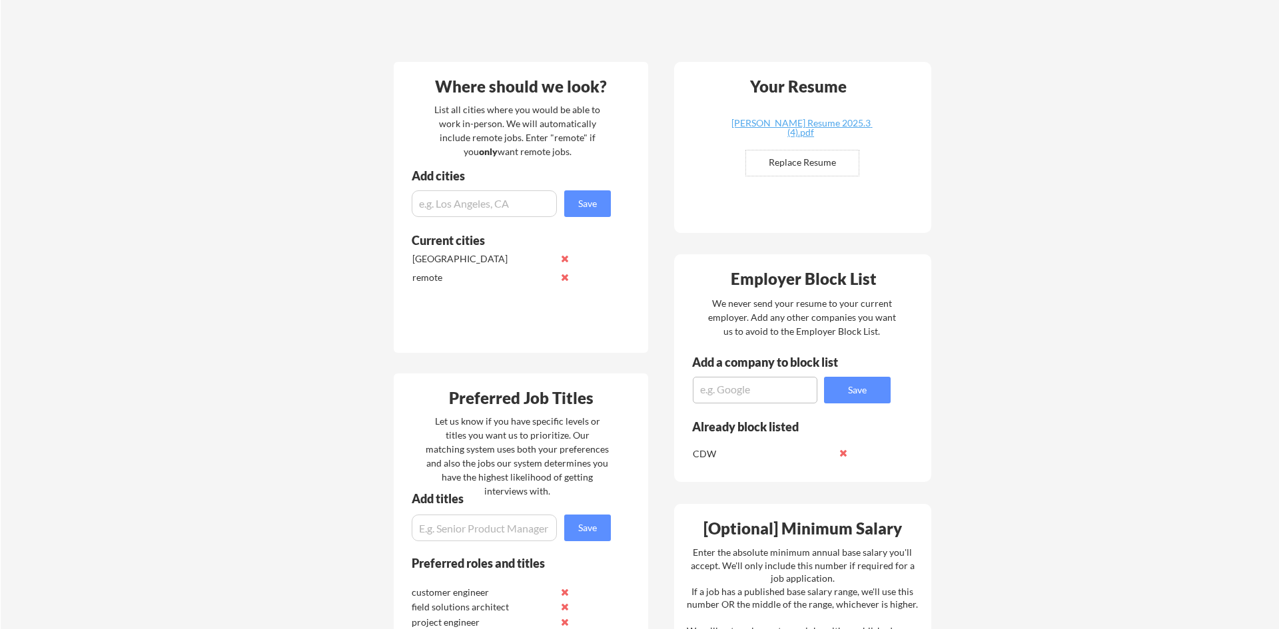
scroll to position [200, 0]
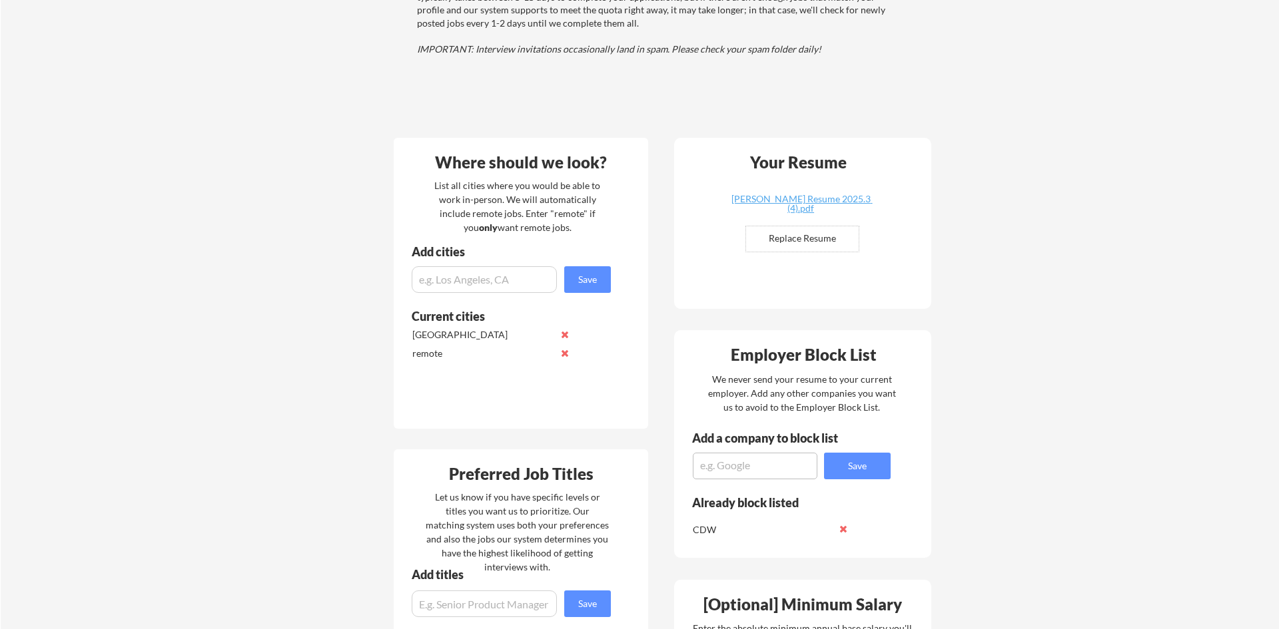
click at [796, 292] on div "Your Resume [PERSON_NAME] Resume 2025.3 (4).pdf Replace Resume ✅ Replaced!" at bounding box center [802, 223] width 257 height 171
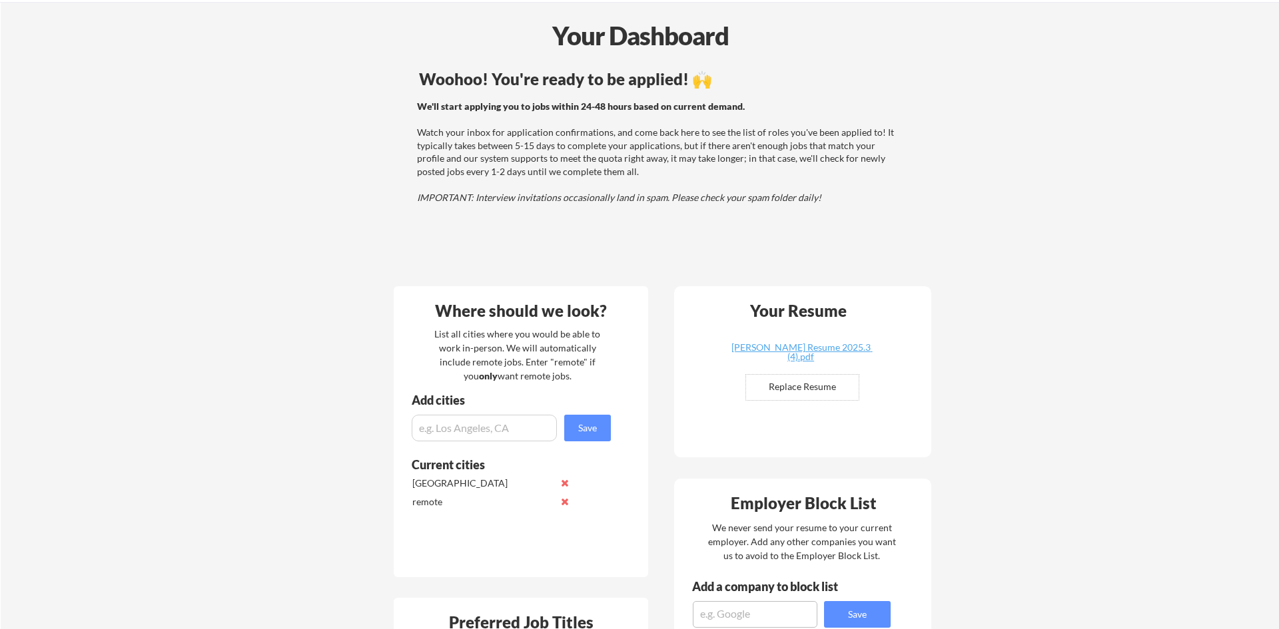
scroll to position [65, 0]
